Goal: Information Seeking & Learning: Learn about a topic

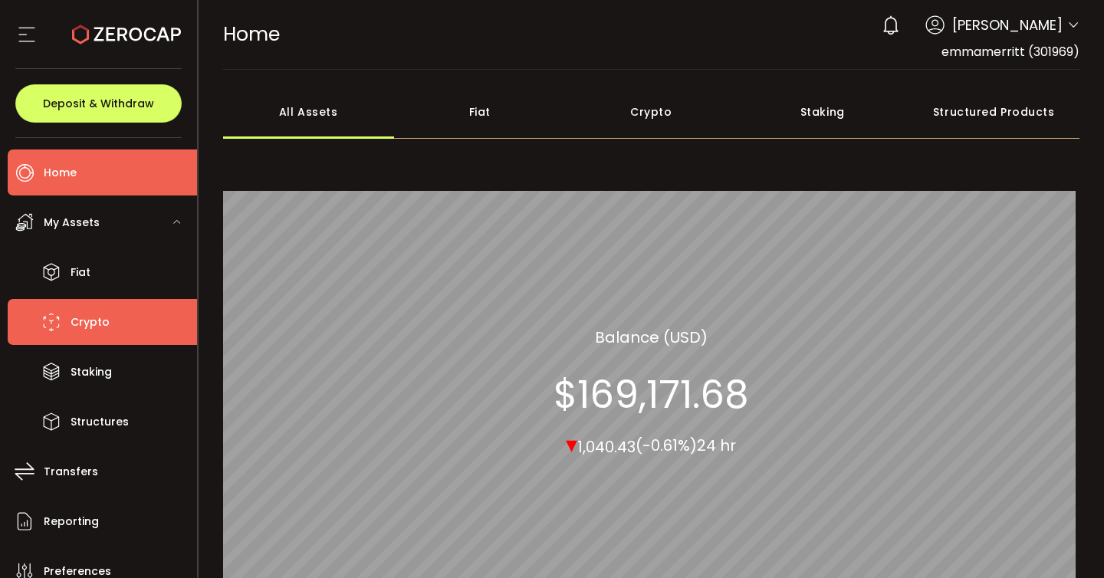
click at [120, 317] on li "Crypto" at bounding box center [102, 322] width 189 height 46
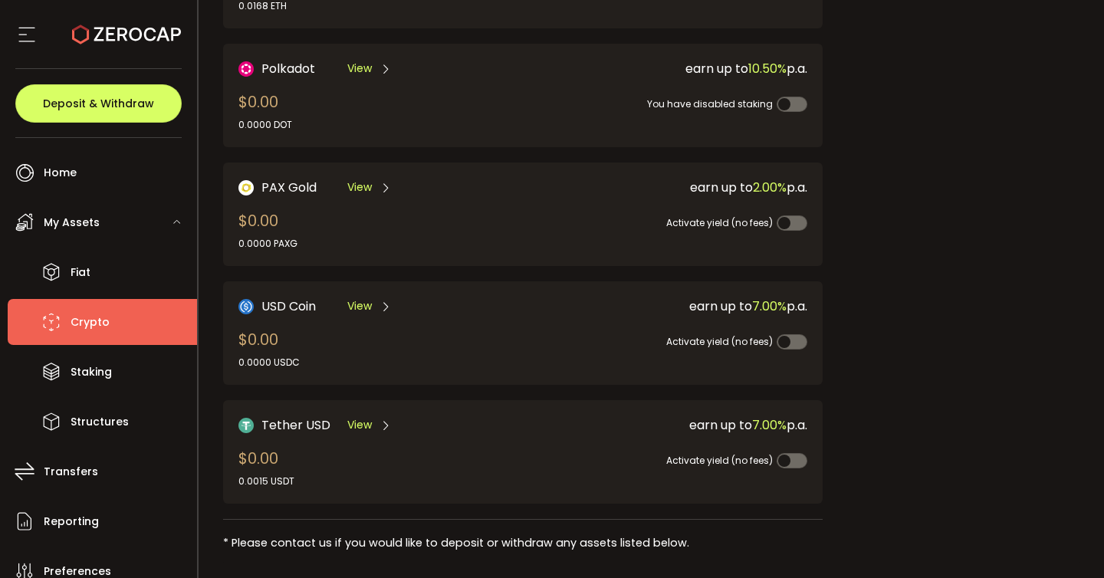
scroll to position [313, 0]
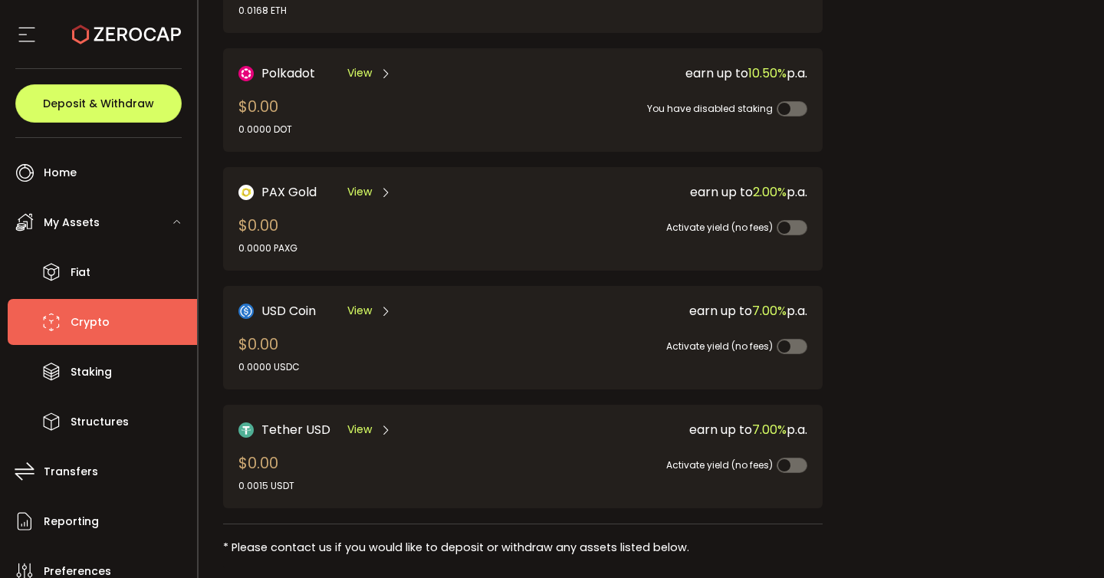
click at [359, 310] on span "View" at bounding box center [359, 311] width 25 height 16
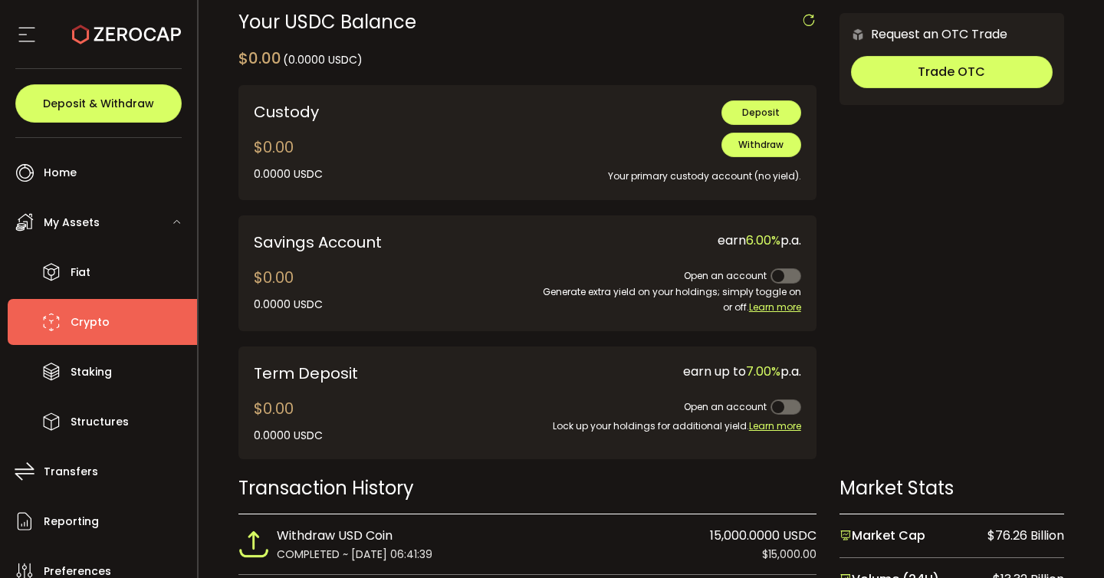
scroll to position [504, 0]
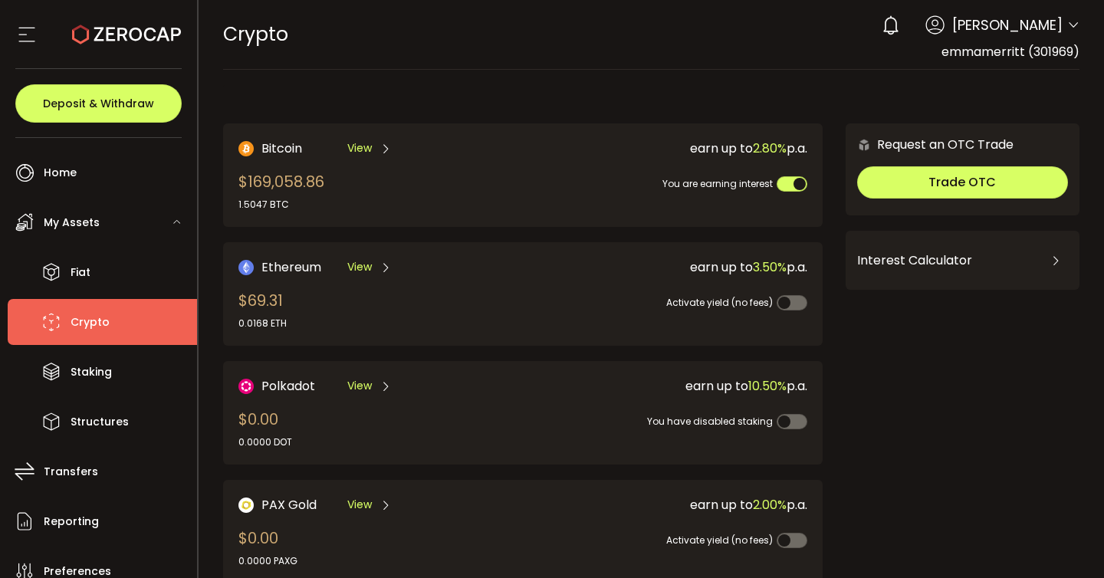
click at [379, 153] on icon at bounding box center [385, 149] width 12 height 12
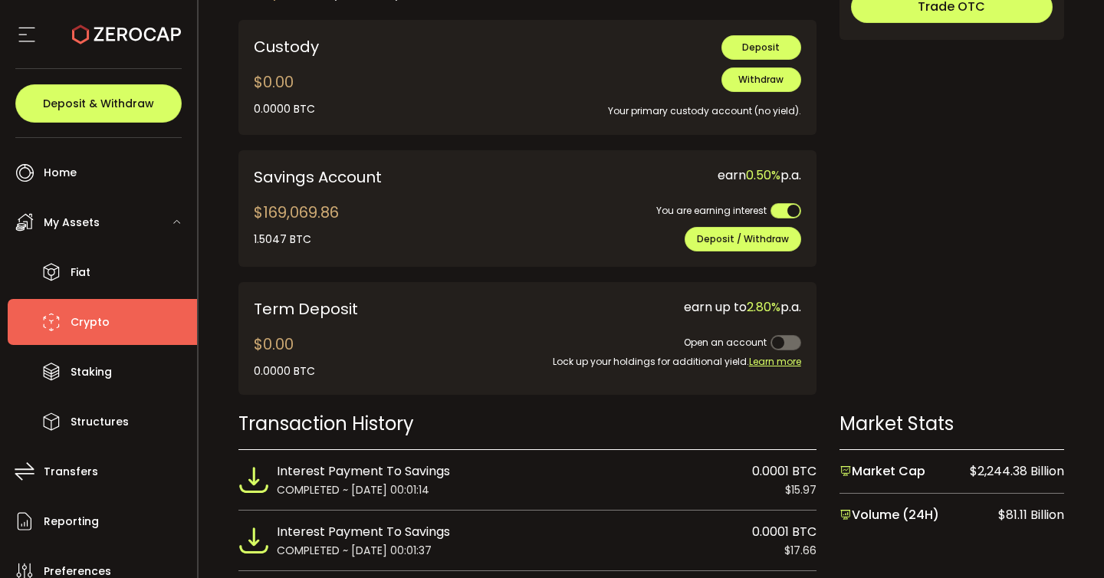
scroll to position [574, 0]
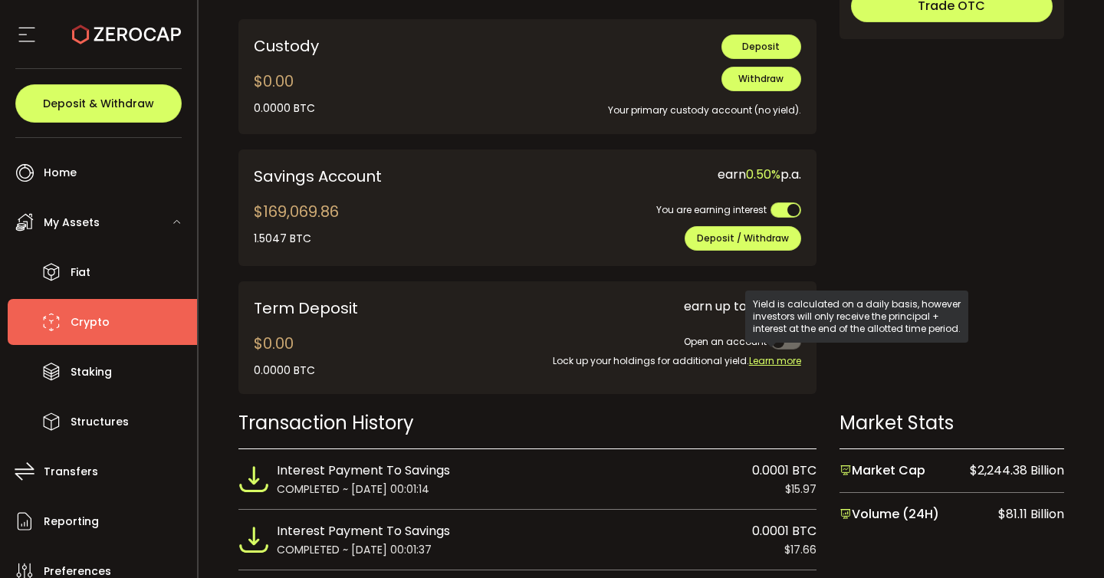
click at [757, 359] on span "Learn more" at bounding box center [775, 360] width 52 height 13
click at [774, 354] on span "Learn more" at bounding box center [775, 360] width 52 height 13
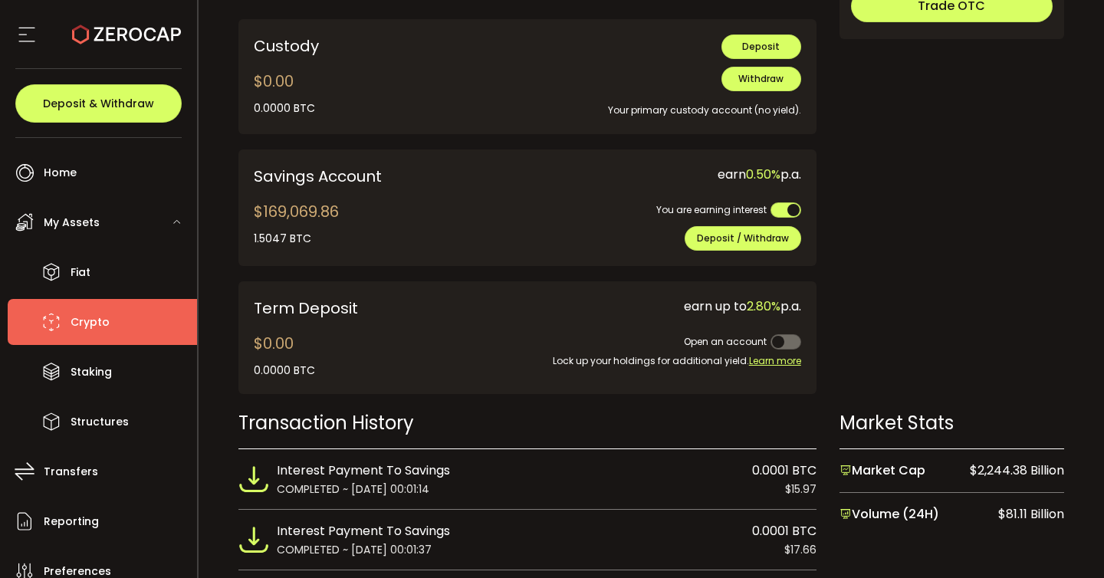
click at [778, 335] on span at bounding box center [785, 341] width 31 height 15
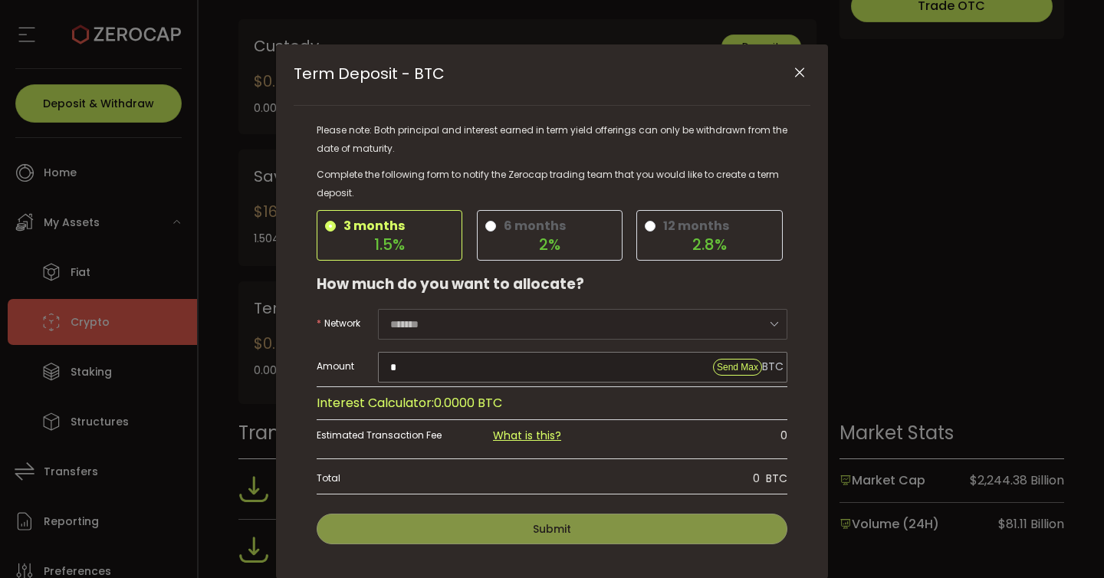
scroll to position [80, 0]
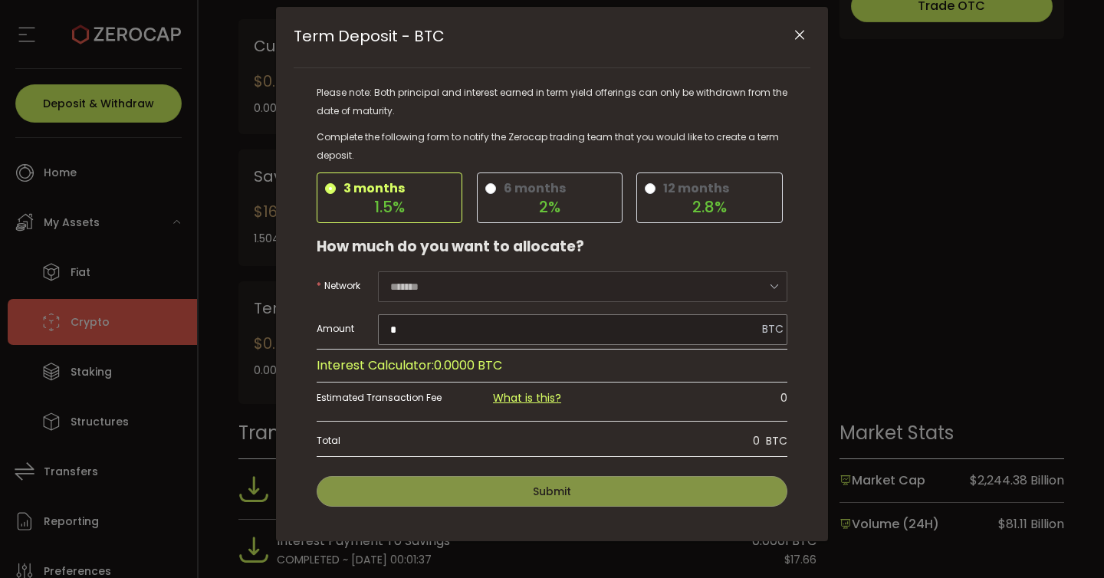
click at [943, 174] on div "Term Deposit - BTC Please note: Both principal and interest earned in term yiel…" at bounding box center [552, 289] width 1104 height 578
click at [796, 33] on icon "Close" at bounding box center [799, 35] width 15 height 15
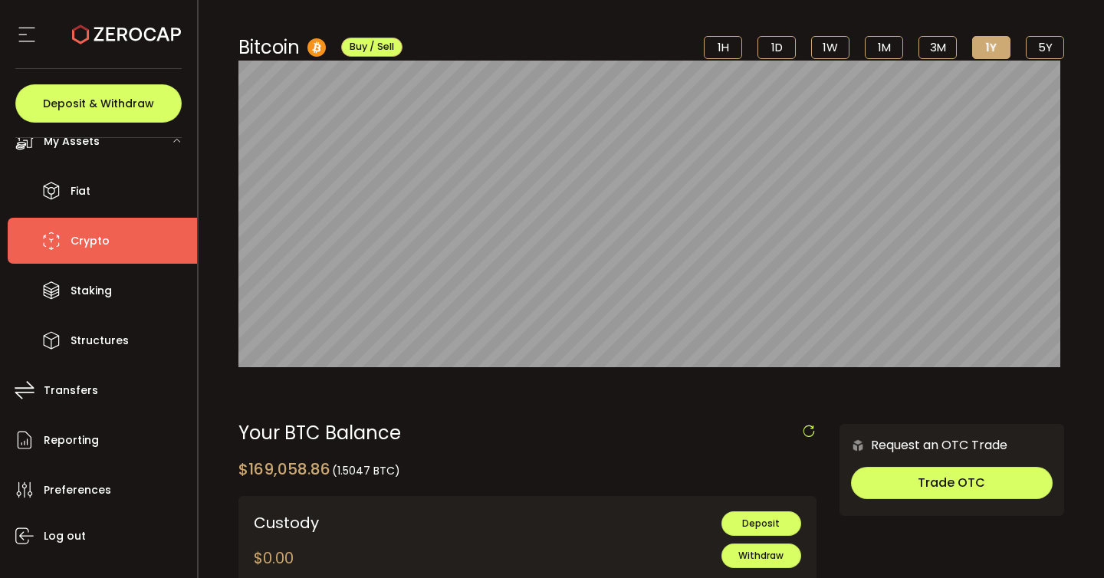
scroll to position [98, 0]
click at [129, 252] on li "Crypto" at bounding box center [102, 241] width 189 height 46
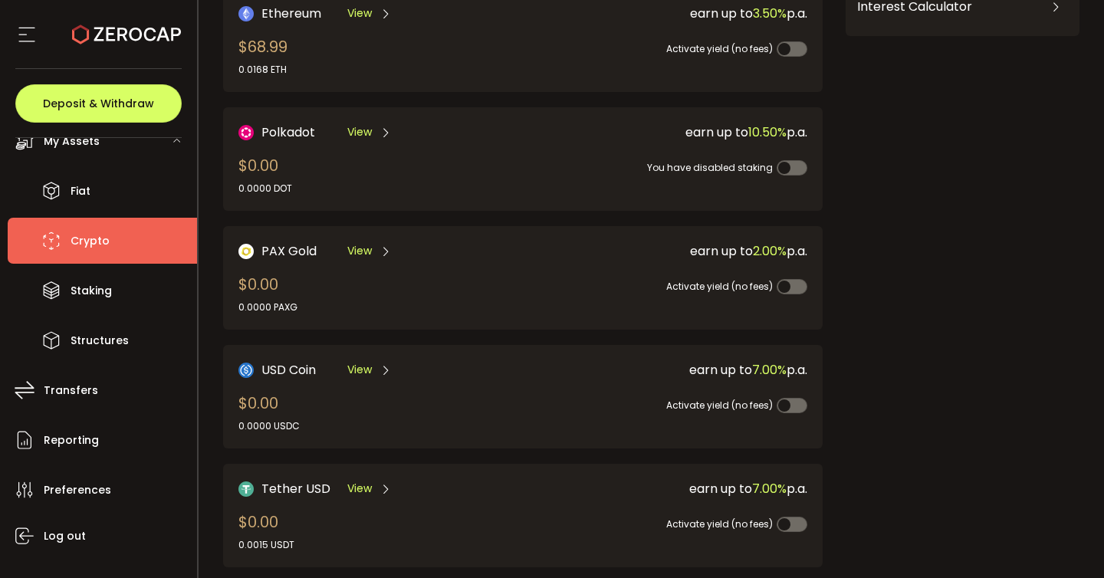
scroll to position [254, 0]
click at [360, 243] on span "View" at bounding box center [359, 251] width 25 height 16
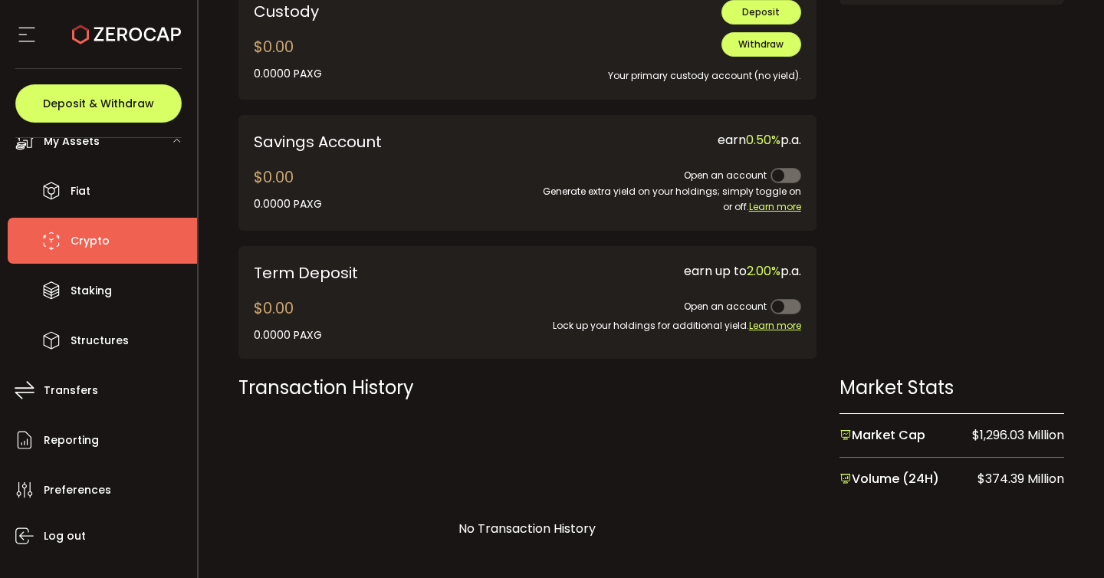
scroll to position [612, 0]
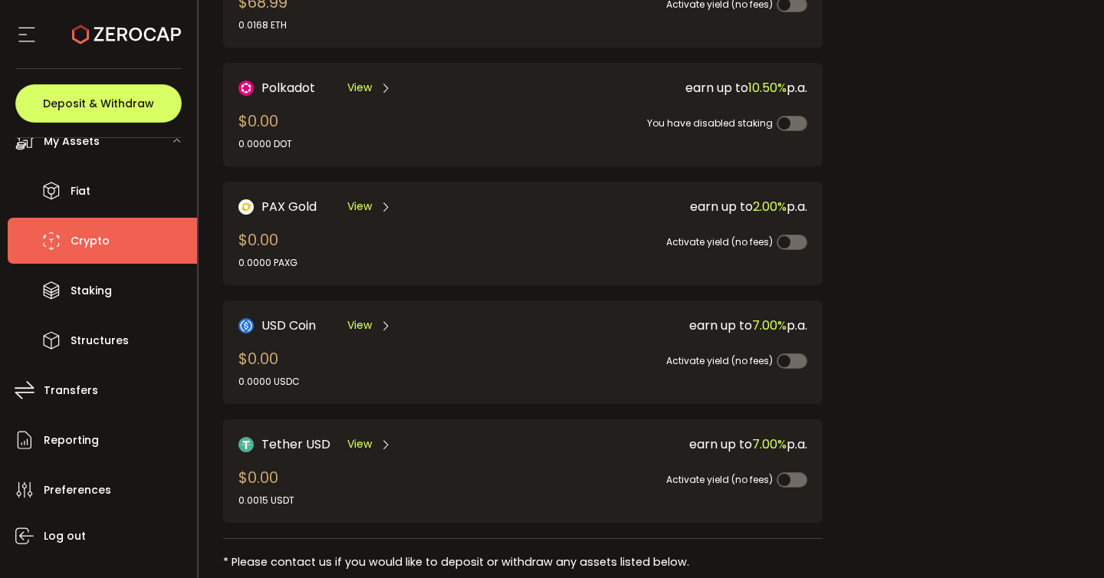
scroll to position [310, 0]
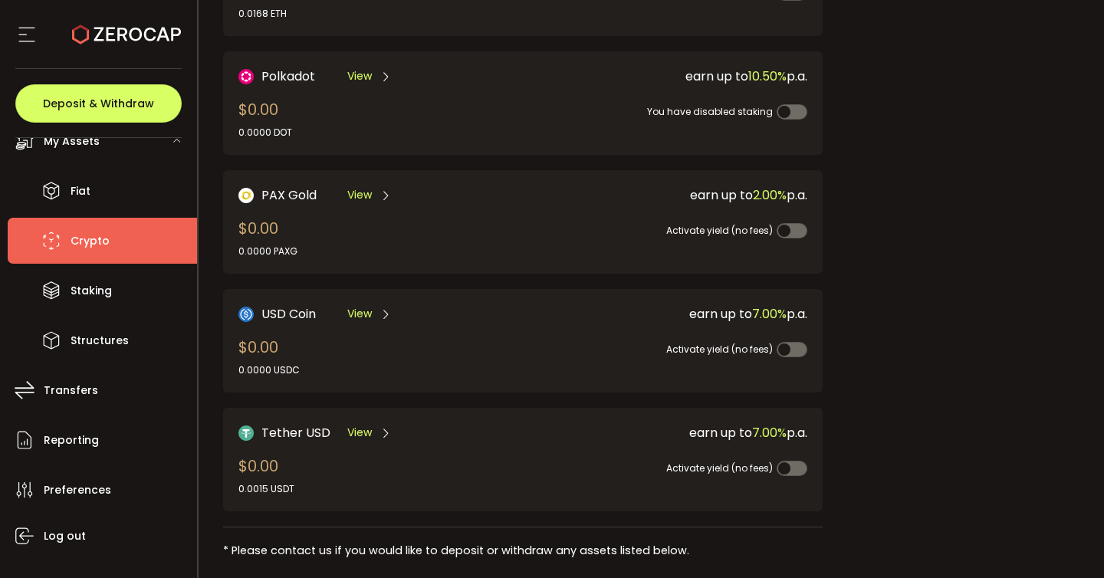
click at [366, 429] on span "View" at bounding box center [359, 433] width 25 height 16
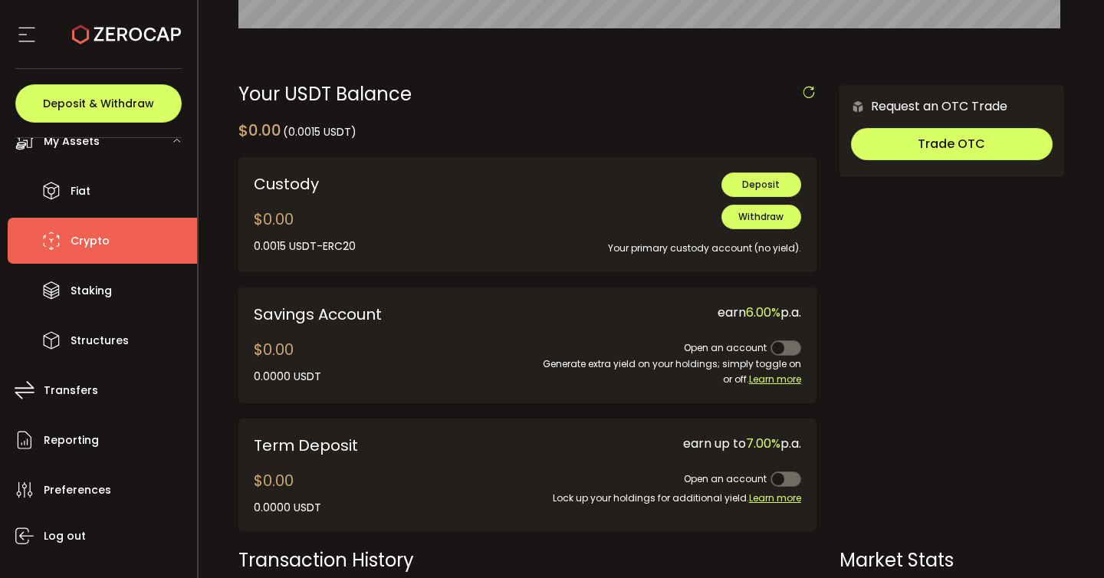
scroll to position [493, 0]
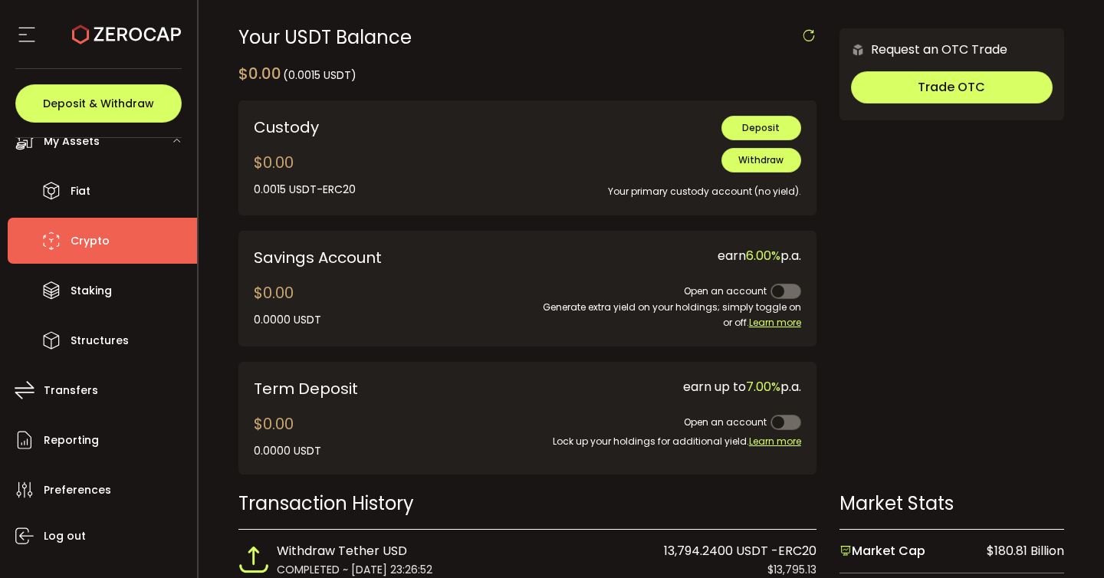
click at [770, 416] on span at bounding box center [785, 422] width 31 height 15
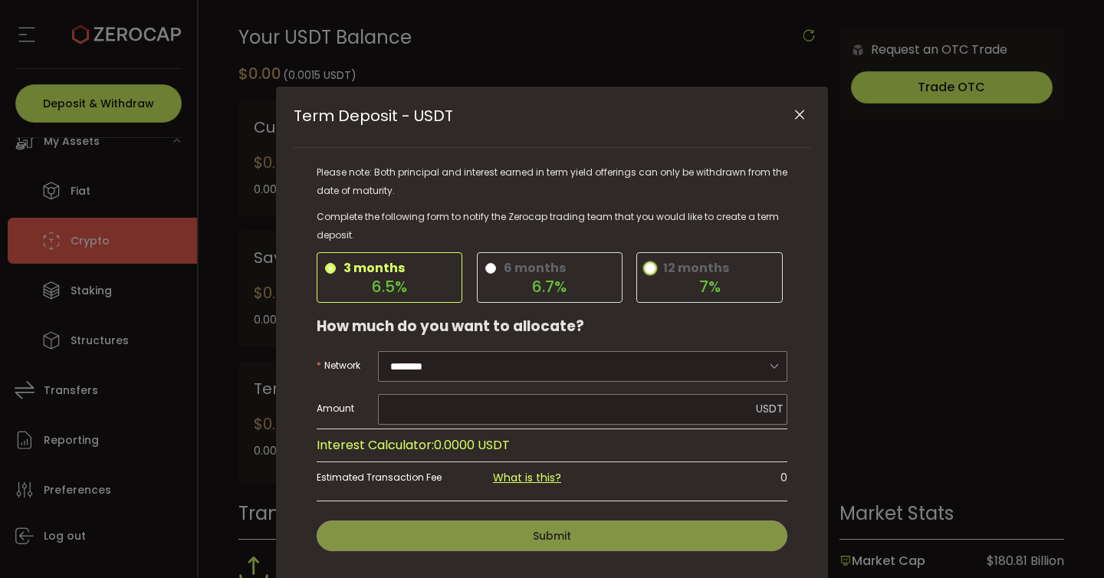
click at [653, 268] on span "12 months 7%" at bounding box center [705, 278] width 121 height 34
click at [793, 117] on icon "Close" at bounding box center [799, 114] width 15 height 15
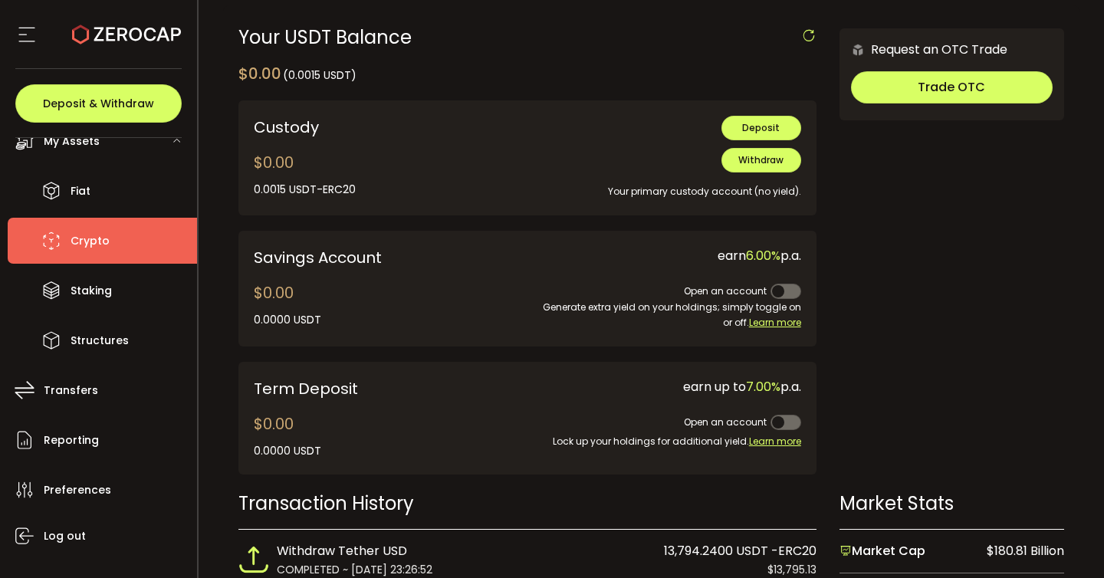
scroll to position [329, 0]
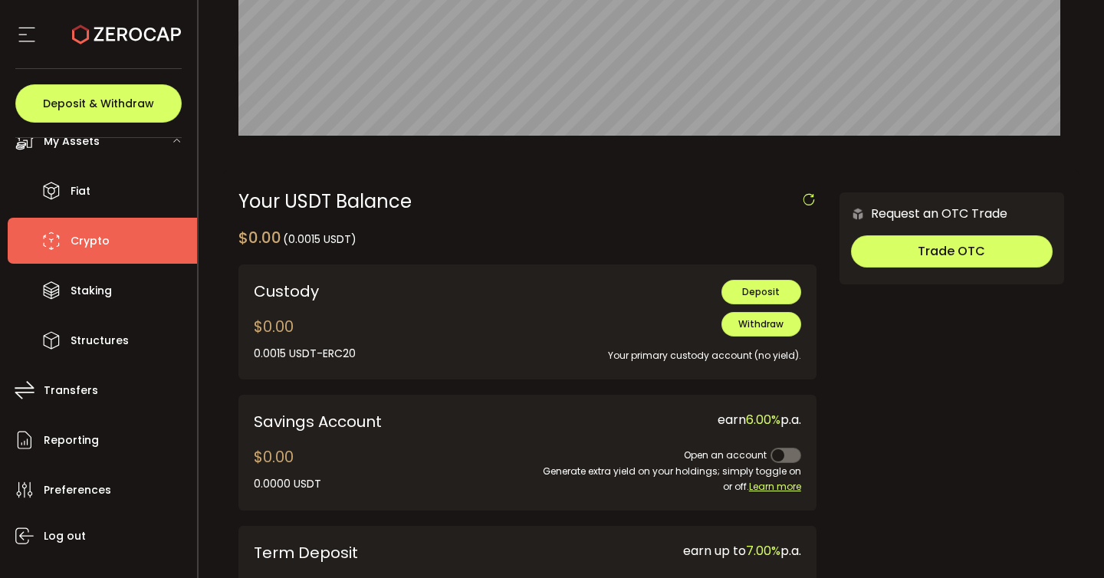
click at [100, 254] on li "Crypto" at bounding box center [102, 241] width 189 height 46
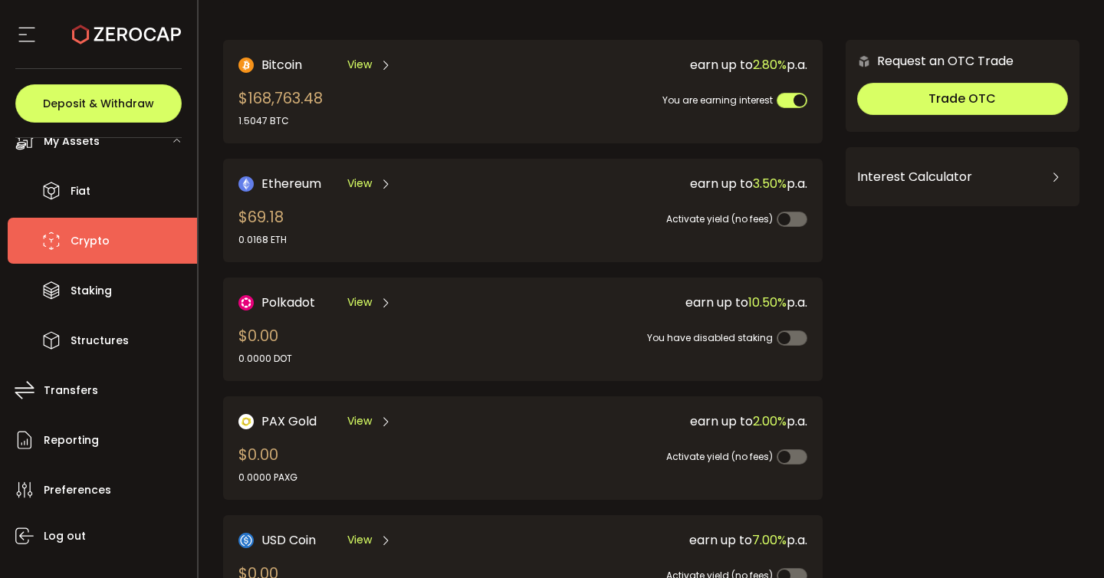
scroll to position [94, 0]
